Goal: Check status: Check status

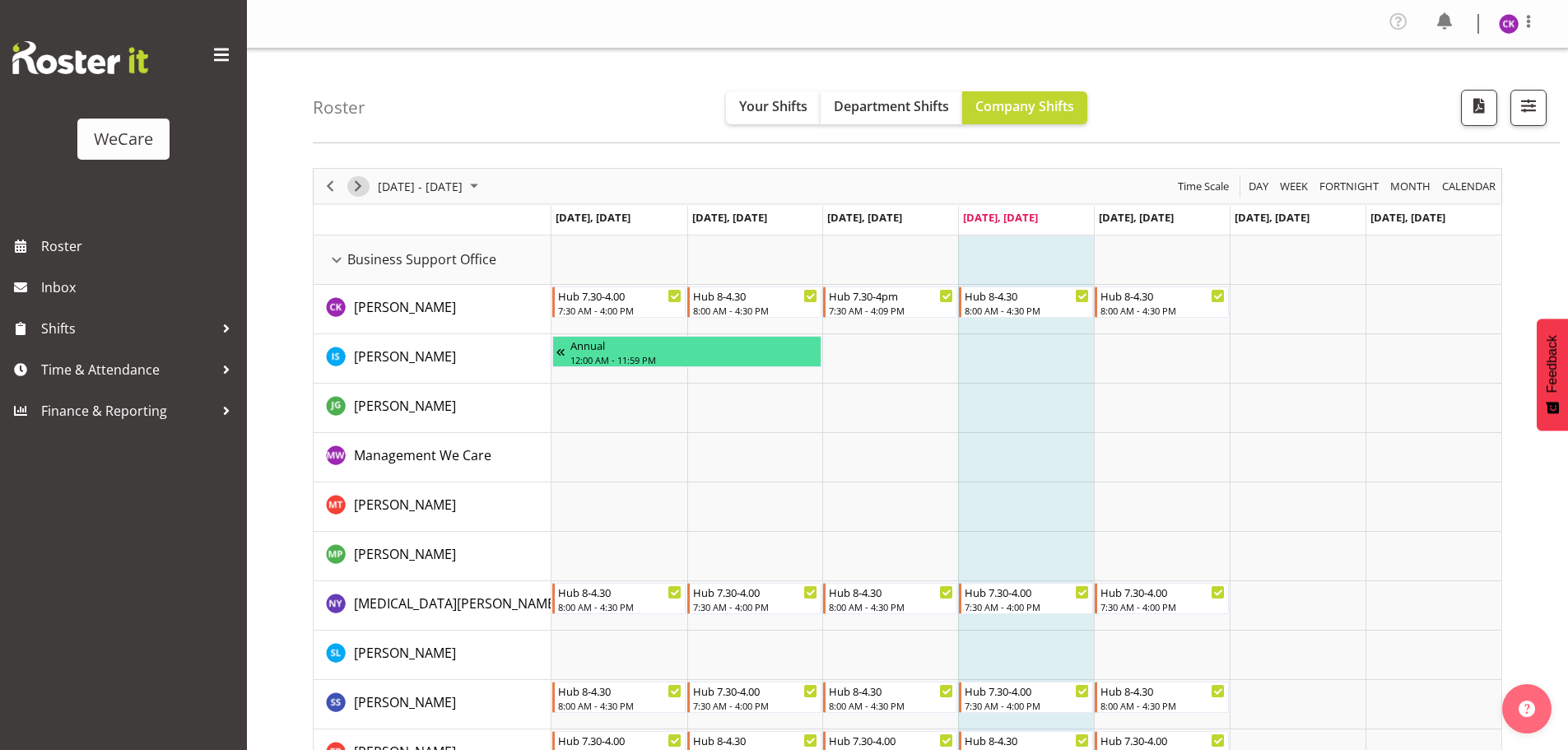
click at [353, 183] on span "Next" at bounding box center [358, 186] width 20 height 21
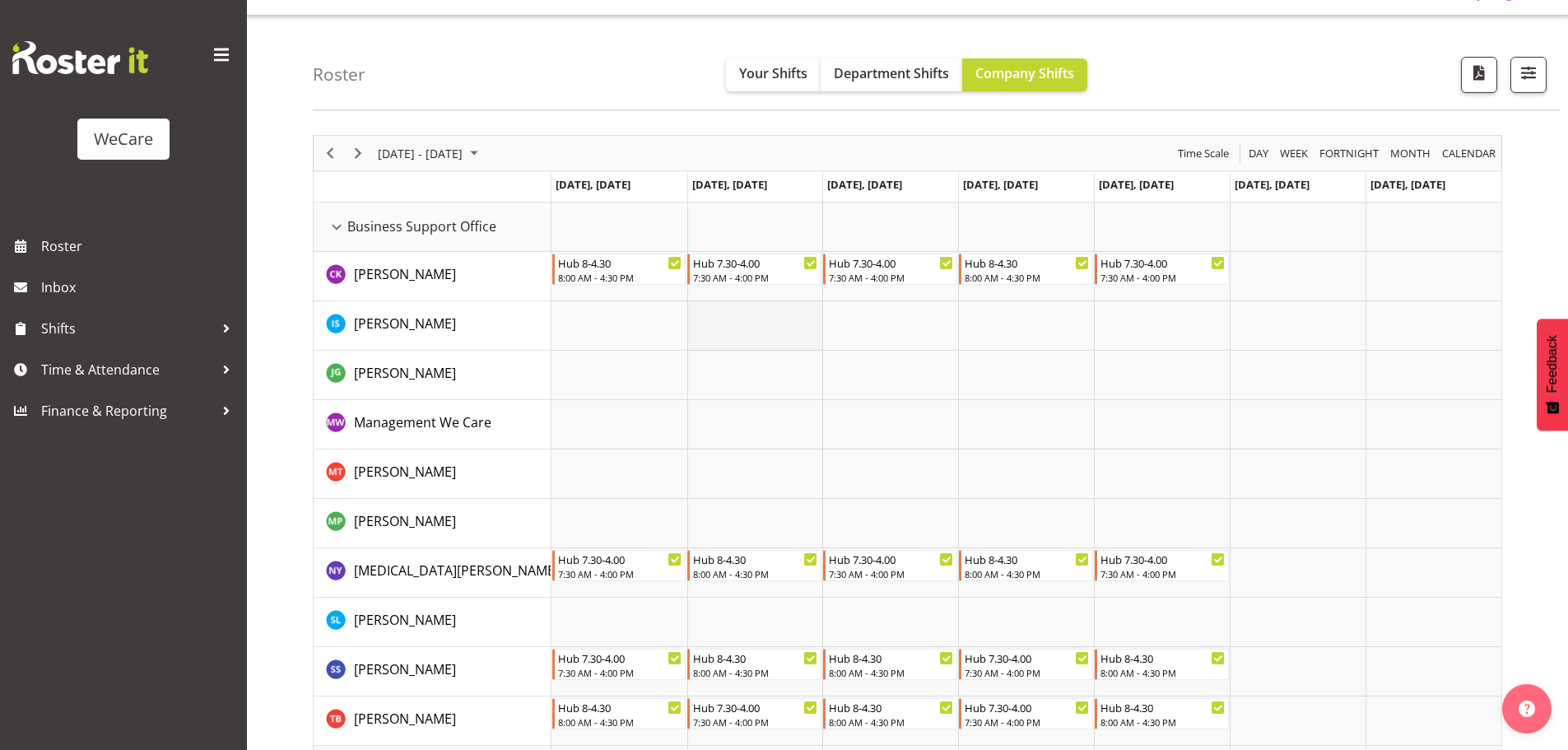
scroll to position [82, 0]
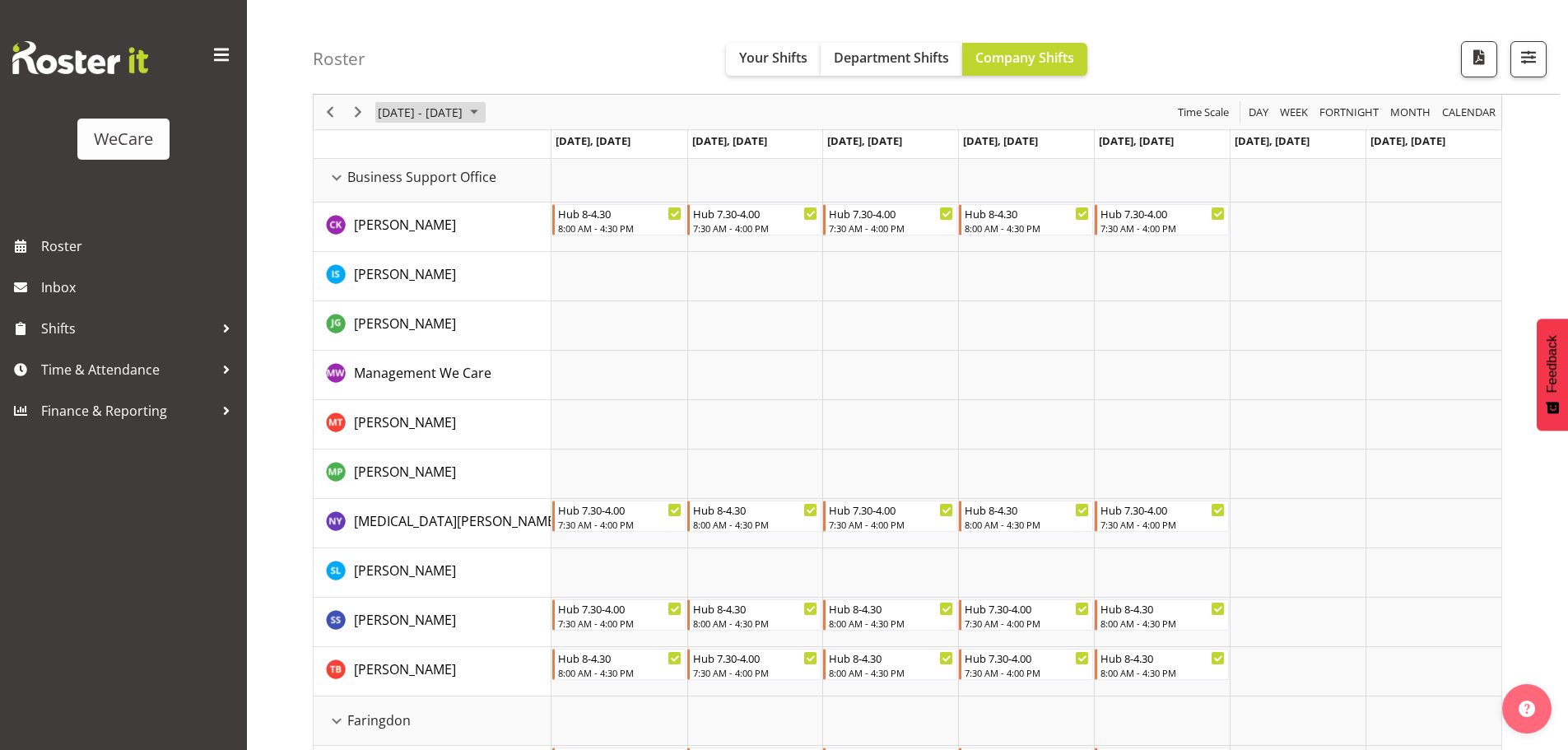
click at [434, 109] on span "[DATE] - [DATE]" at bounding box center [419, 112] width 88 height 21
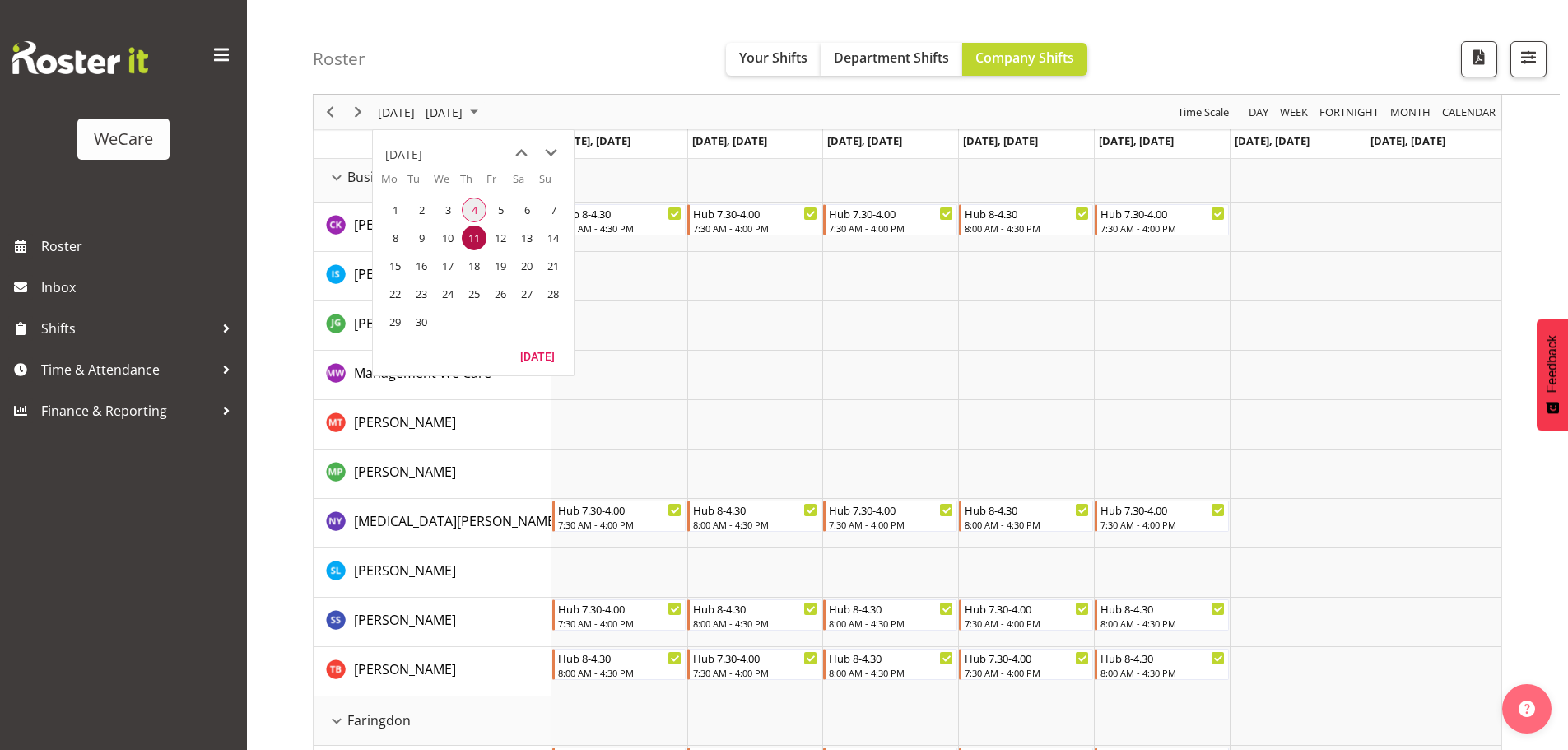
click at [474, 207] on span "4" at bounding box center [474, 209] width 24 height 24
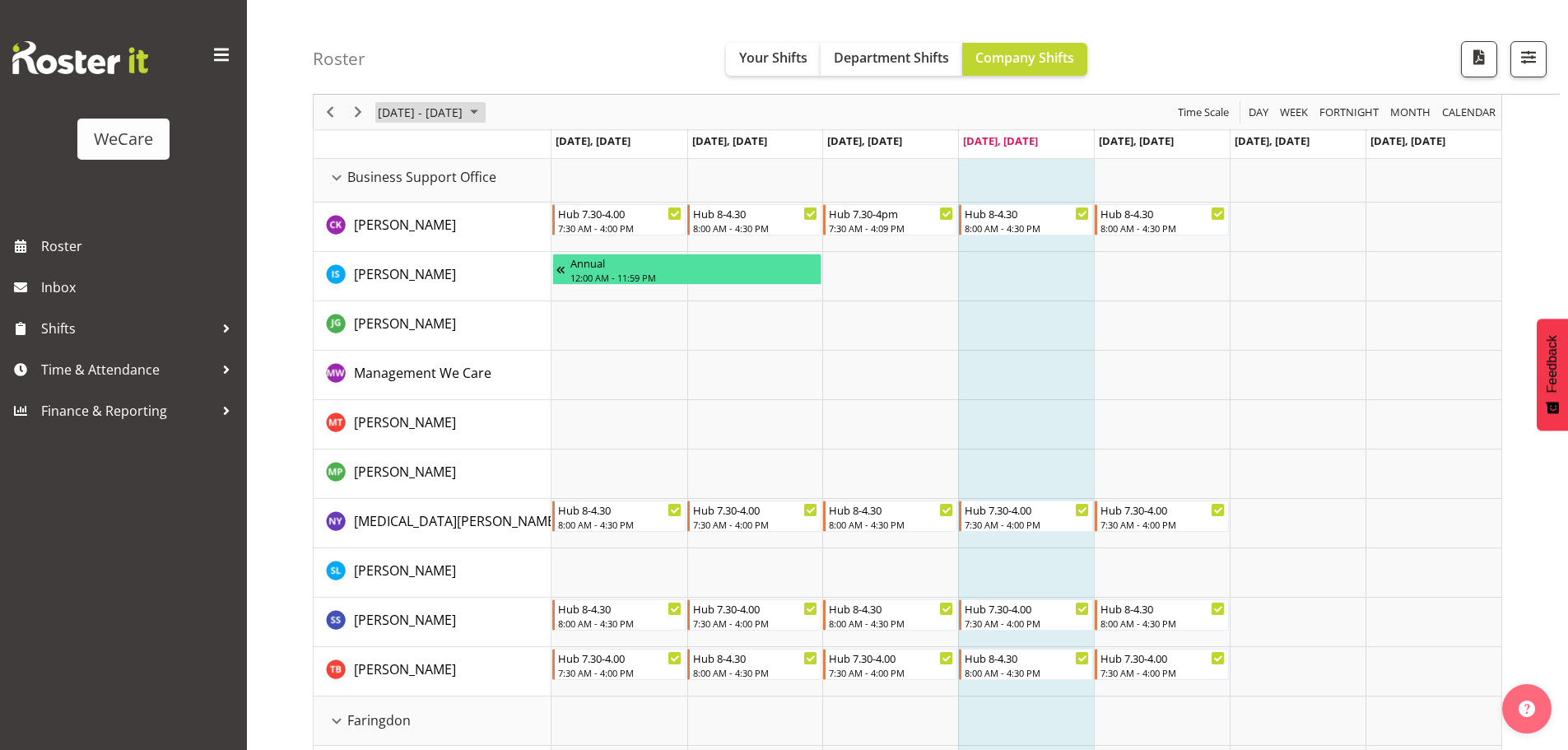
click at [484, 116] on span "September 01 - 07, 2025" at bounding box center [475, 112] width 20 height 21
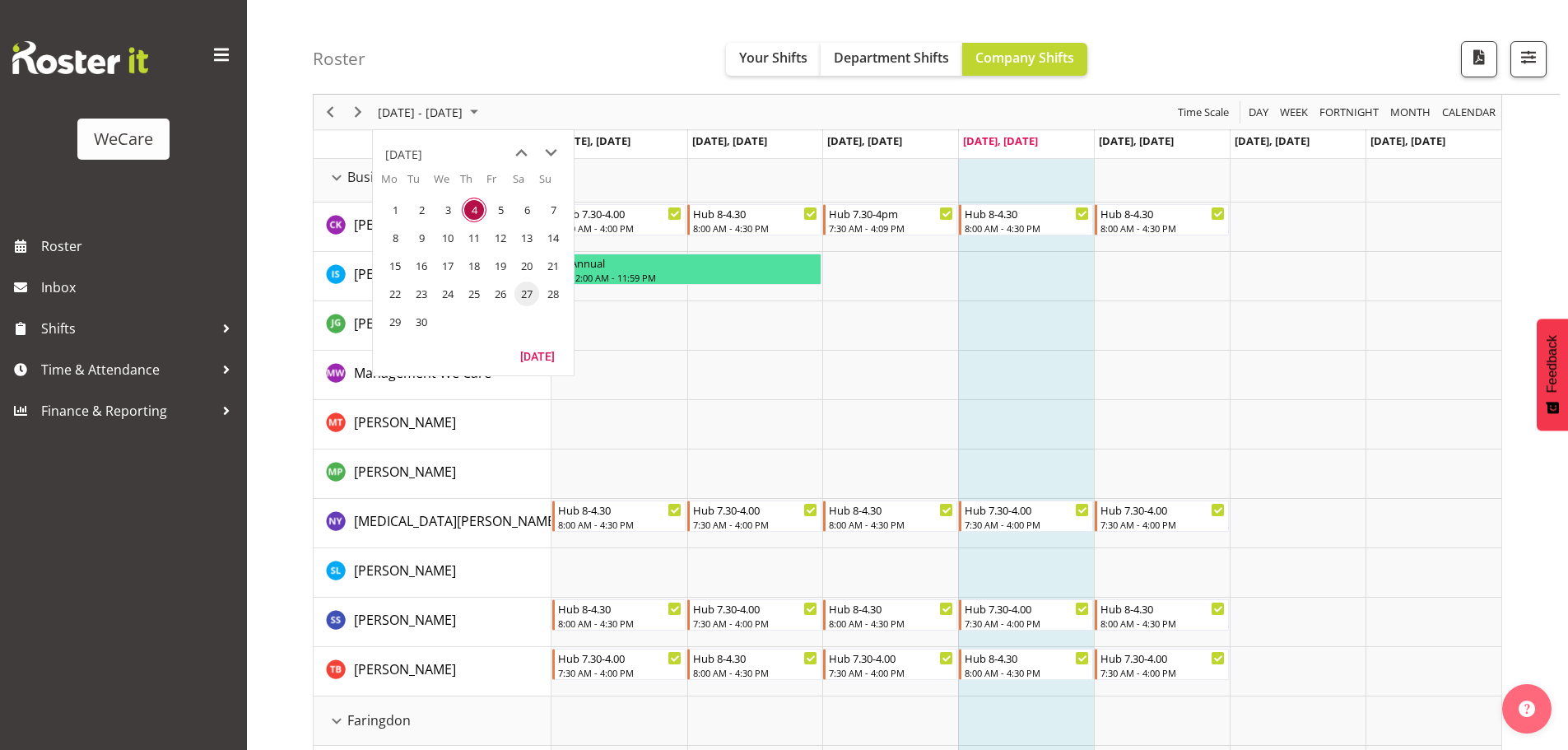
click at [530, 299] on span "27" at bounding box center [527, 293] width 24 height 24
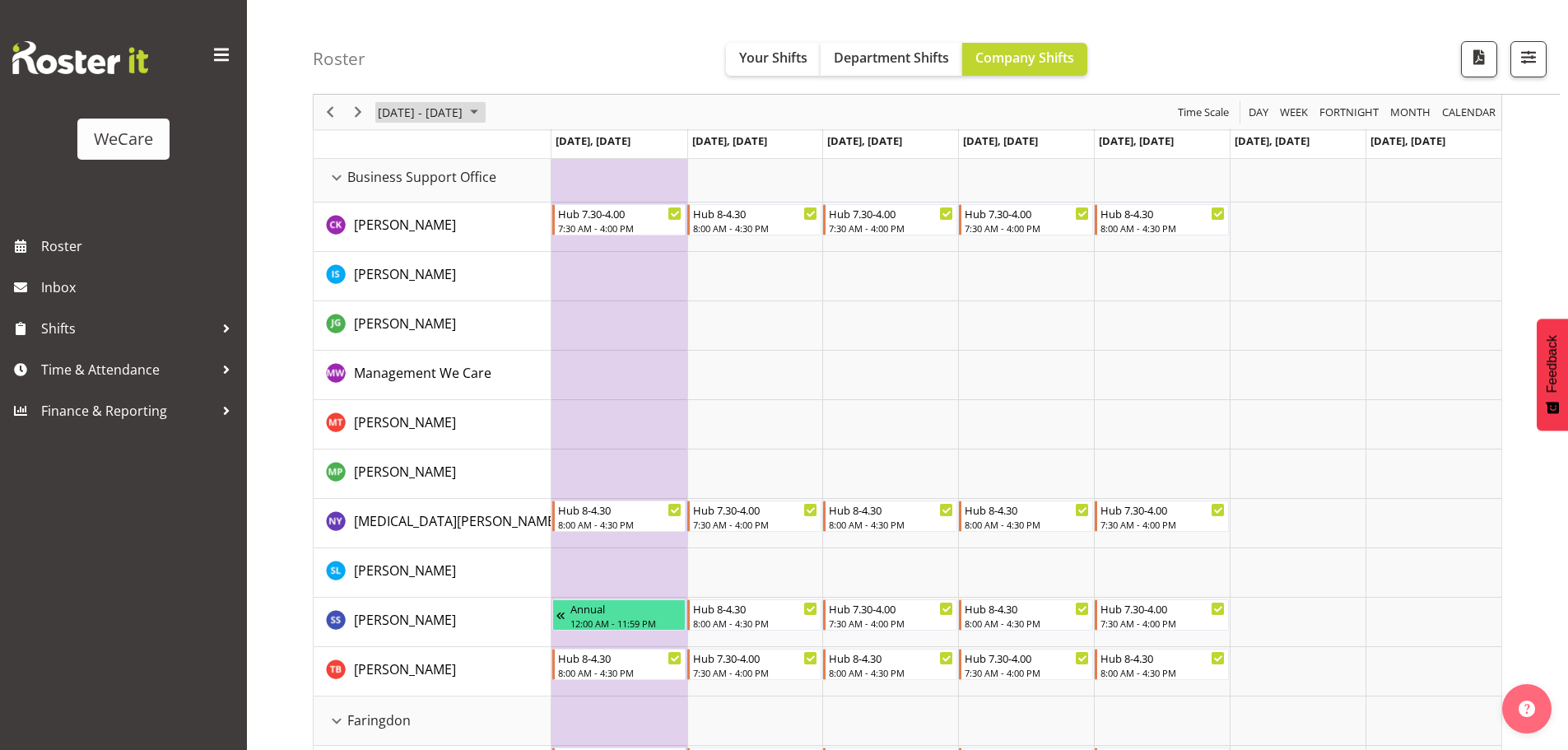
click at [414, 112] on span "[DATE] - [DATE]" at bounding box center [419, 112] width 88 height 21
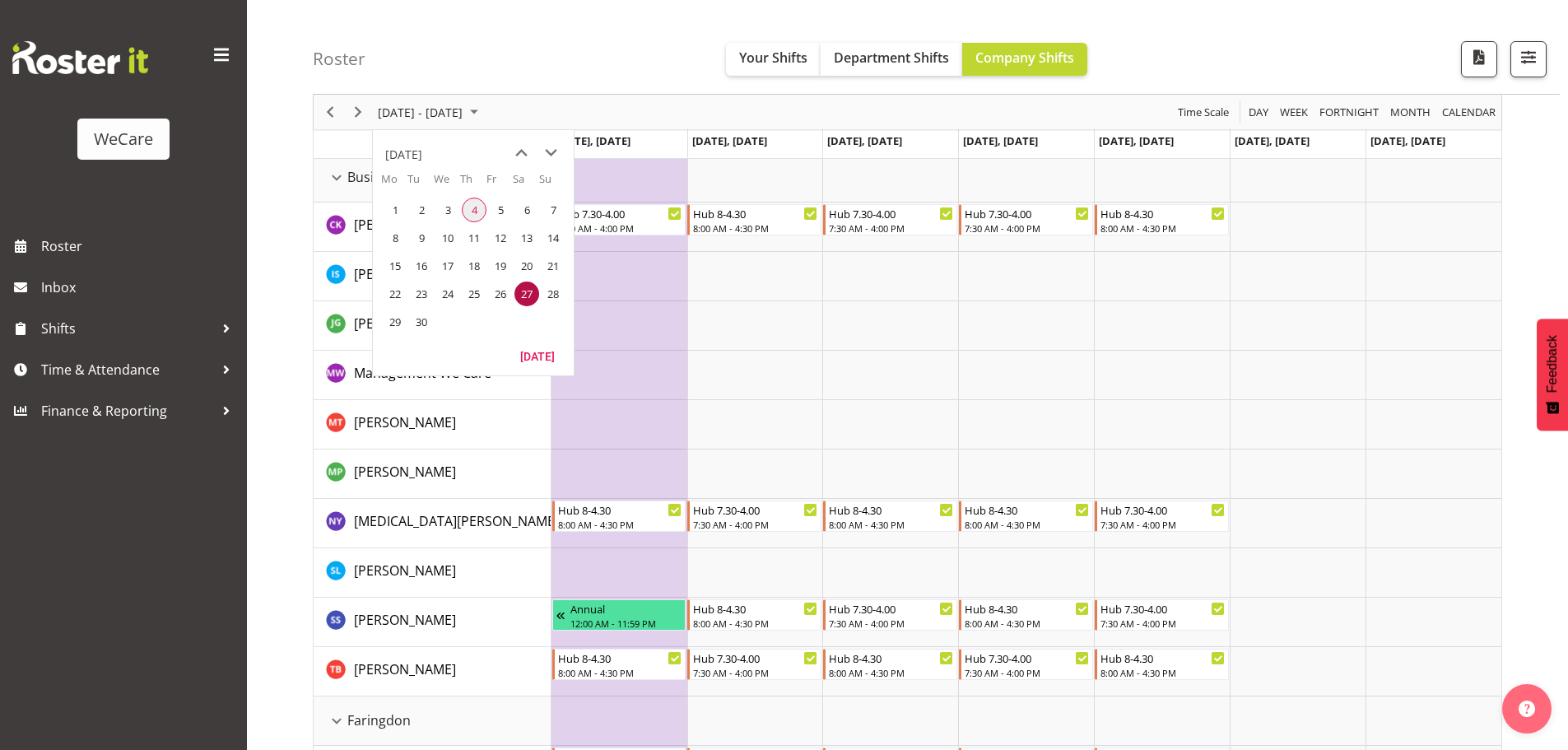
click at [468, 203] on span "4" at bounding box center [474, 209] width 24 height 24
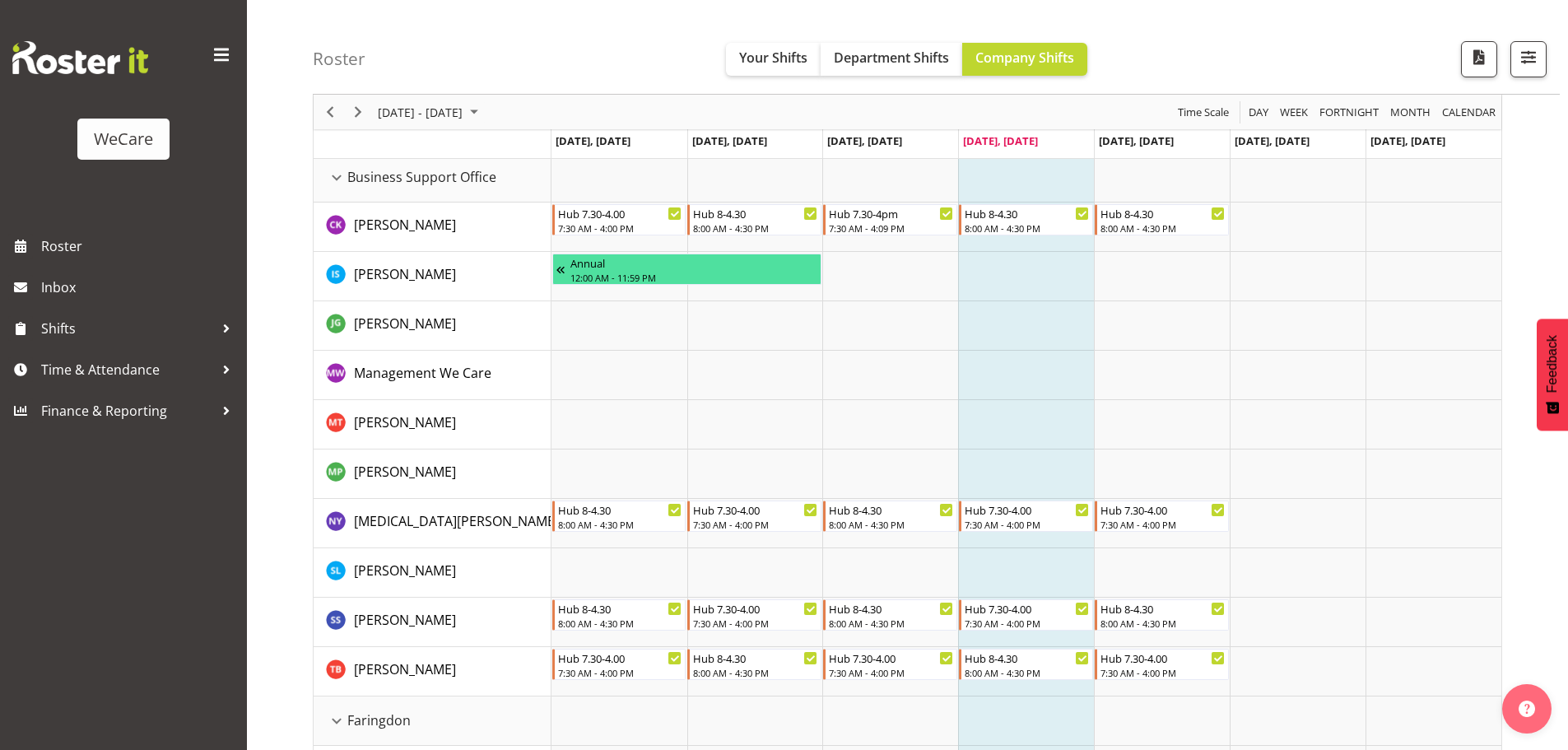
click at [488, 124] on div "[DATE] - [DATE]" at bounding box center [429, 111] width 116 height 34
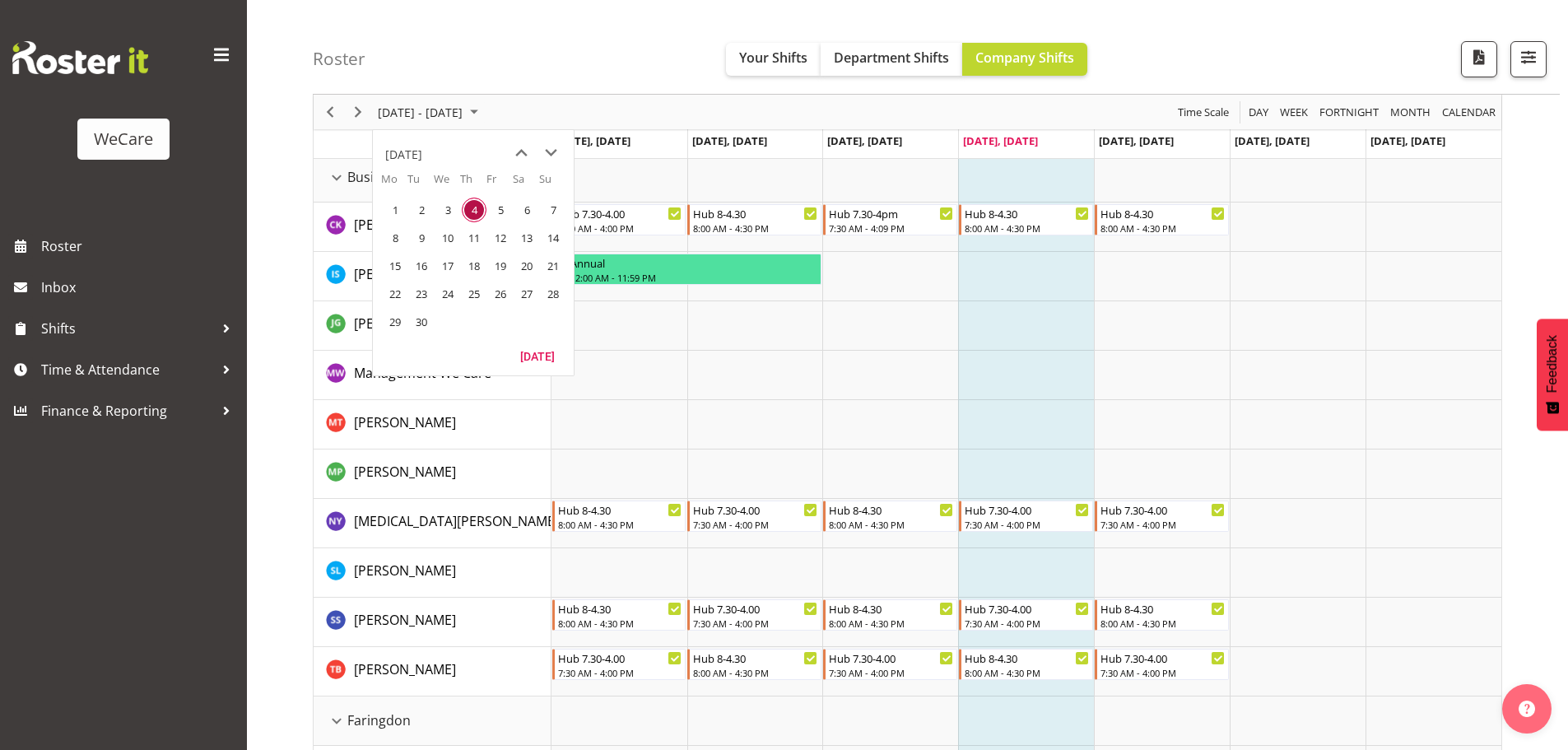
click at [488, 124] on div "[DATE] - [DATE]" at bounding box center [429, 111] width 116 height 34
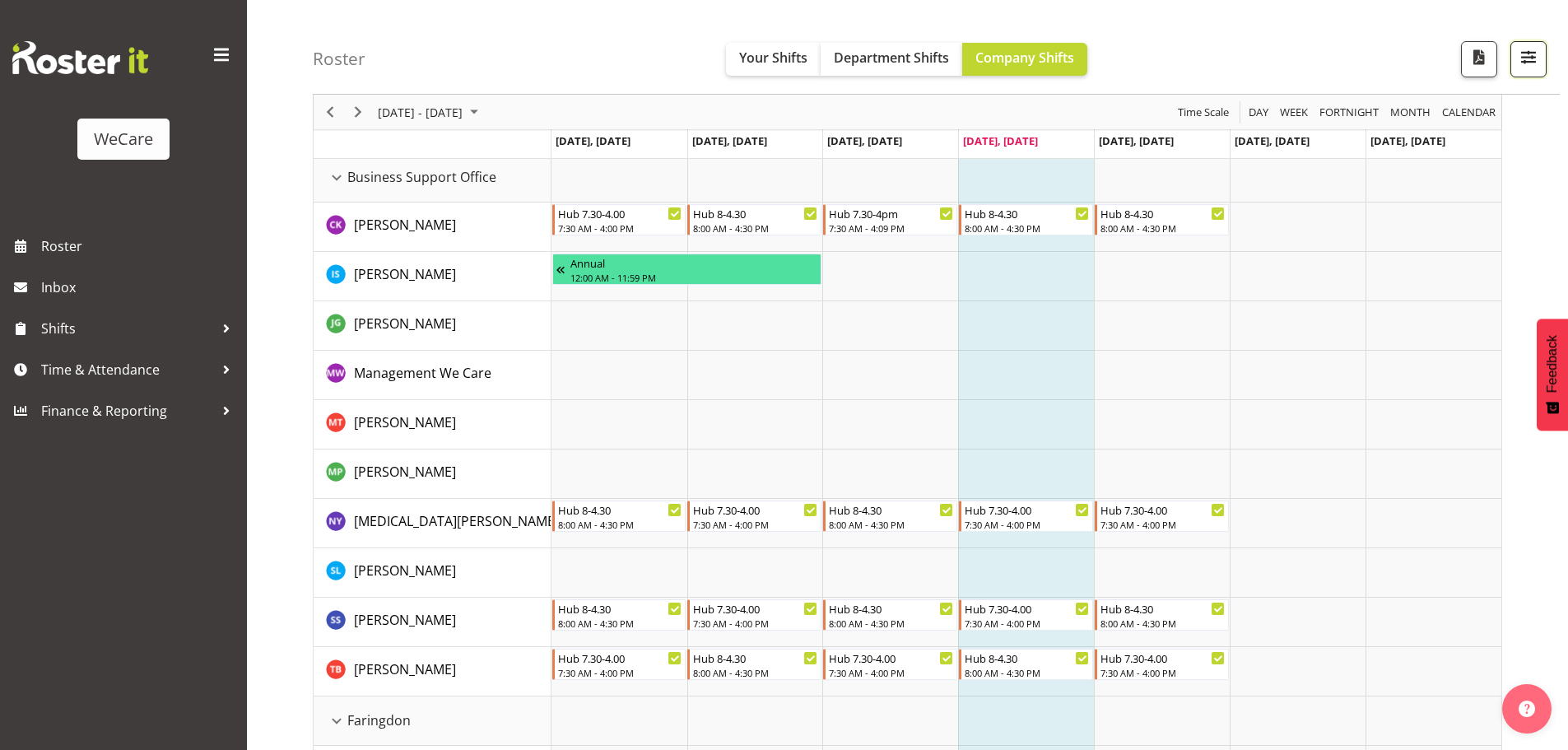
click at [1518, 55] on span "button" at bounding box center [1529, 57] width 22 height 22
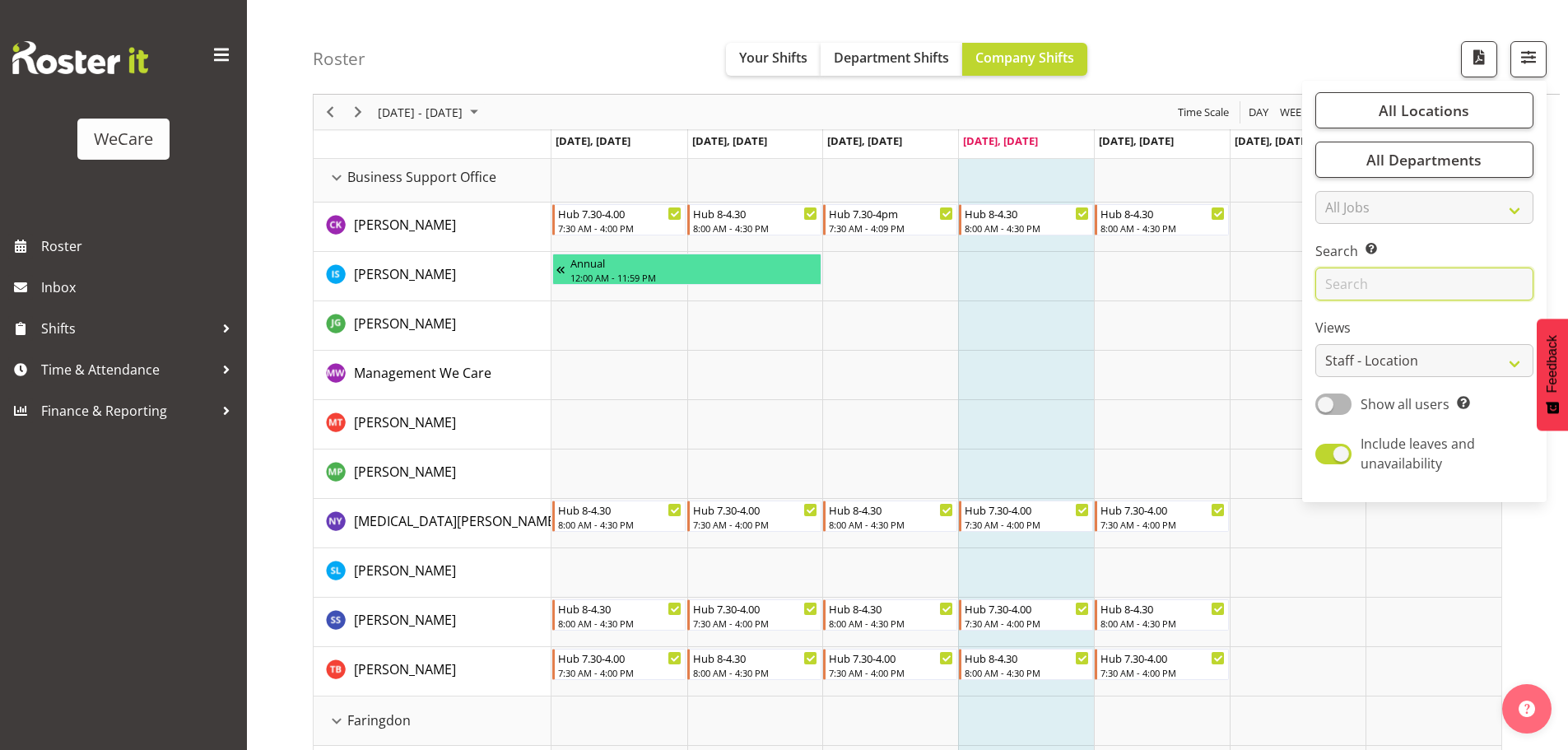
click at [1402, 288] on input "text" at bounding box center [1424, 284] width 218 height 33
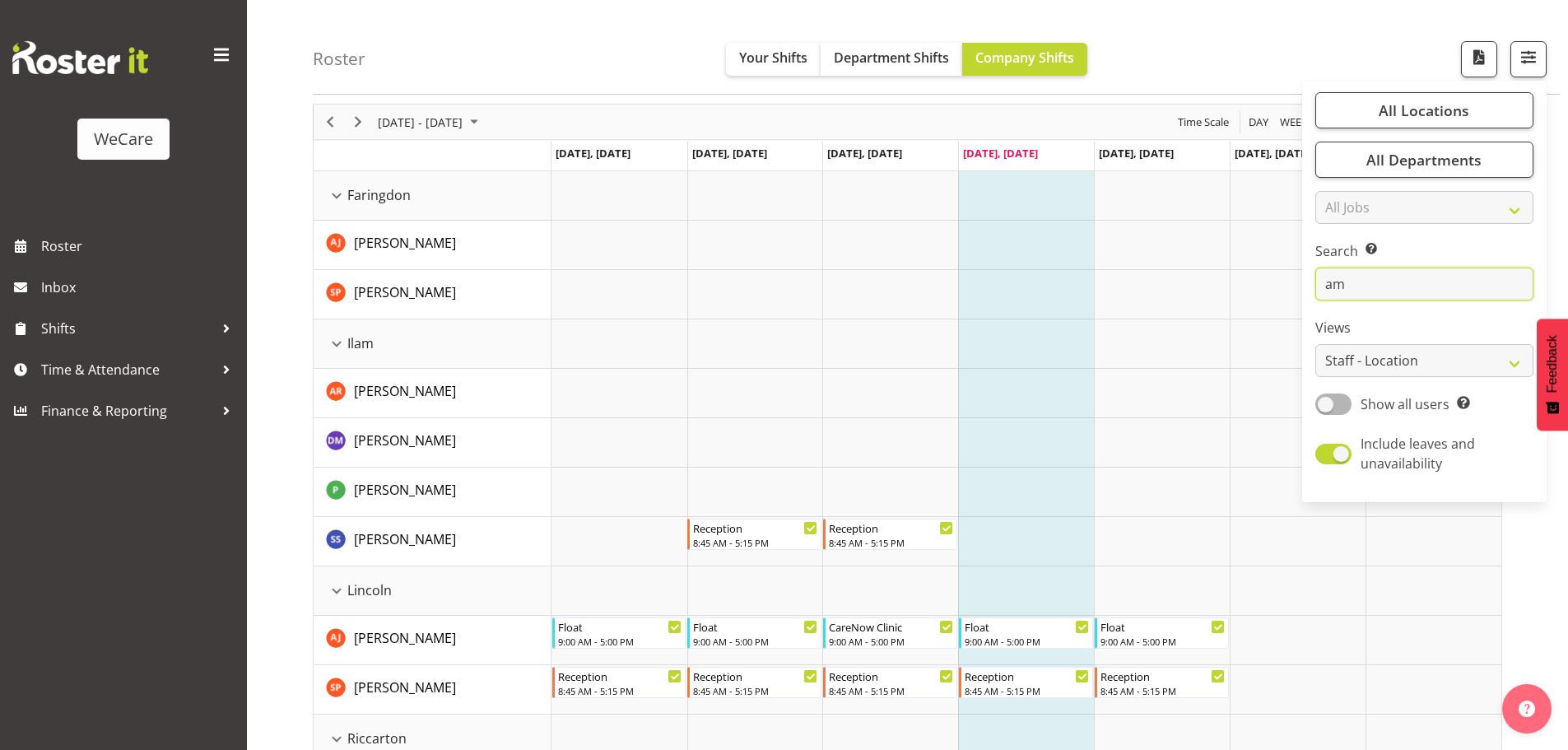
scroll to position [82, 0]
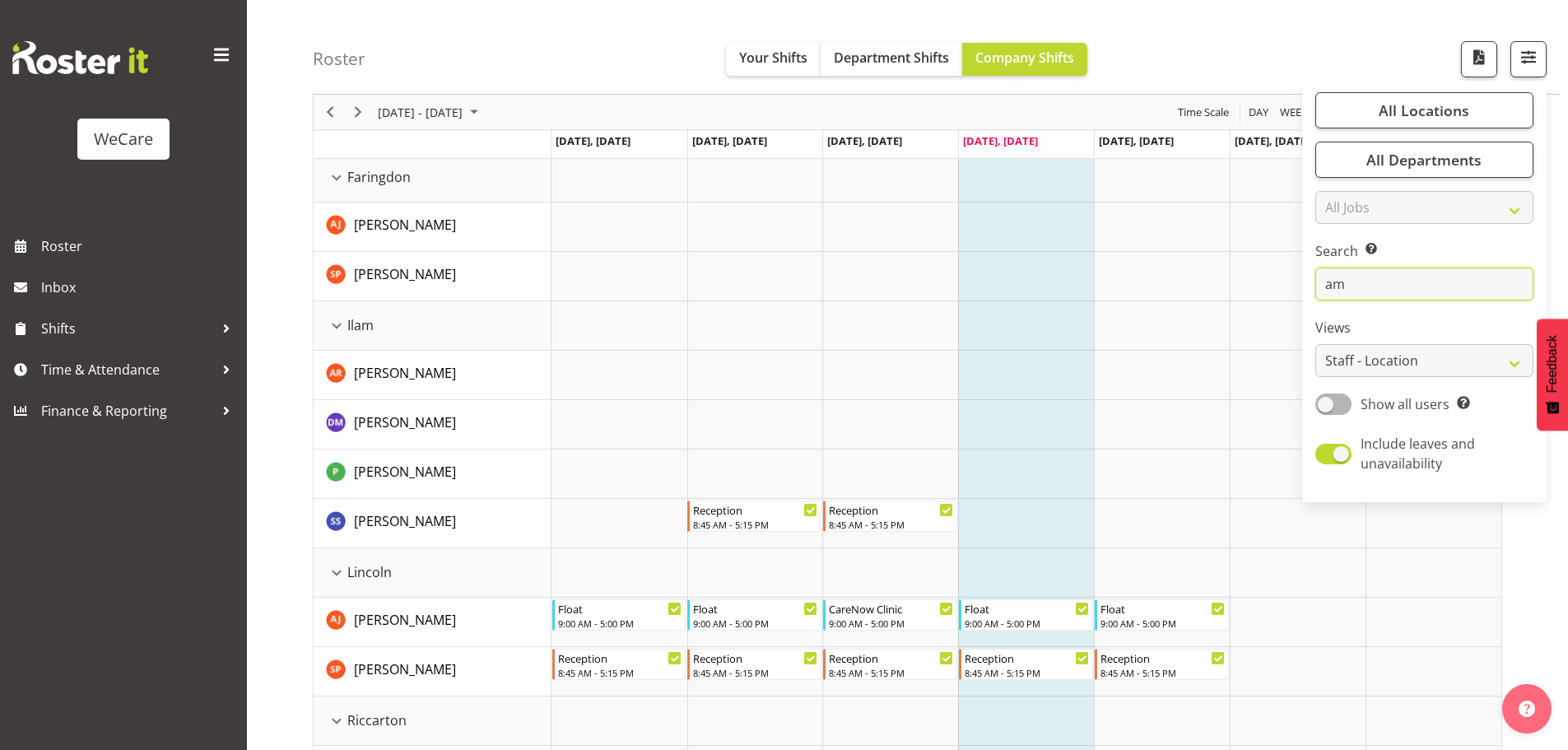
type input "a"
